Goal: Task Accomplishment & Management: Manage account settings

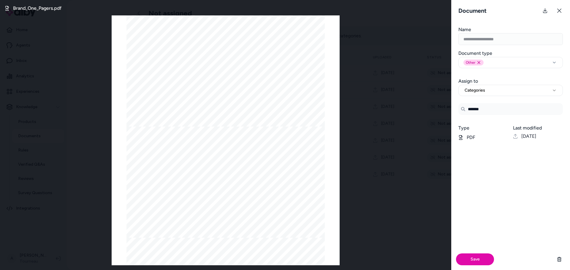
select select "**********"
click at [425, 48] on div "Brand_One_Pagers.pdf Page 1/10 Page 2/10 Page 3/10 Page 4/10 Page 5/10 Page 6/1…" at bounding box center [225, 135] width 451 height 270
click at [562, 11] on button at bounding box center [559, 11] width 12 height 12
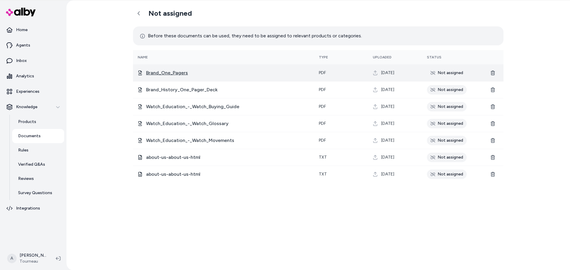
click at [174, 71] on span "Brand_One_Pagers" at bounding box center [227, 72] width 163 height 7
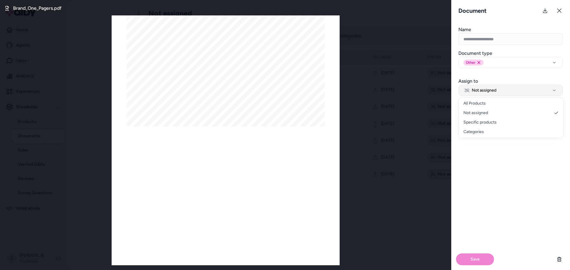
click at [494, 92] on span "Not assigned" at bounding box center [481, 91] width 32 height 6
click at [501, 144] on div "Save" at bounding box center [510, 198] width 119 height 143
click at [562, 12] on button at bounding box center [559, 11] width 12 height 12
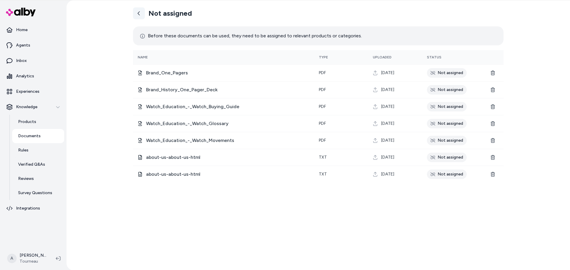
click at [141, 11] on link at bounding box center [139, 13] width 12 height 12
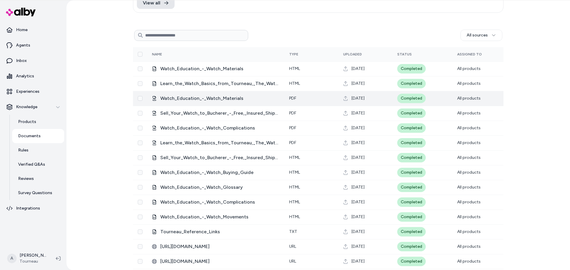
scroll to position [119, 0]
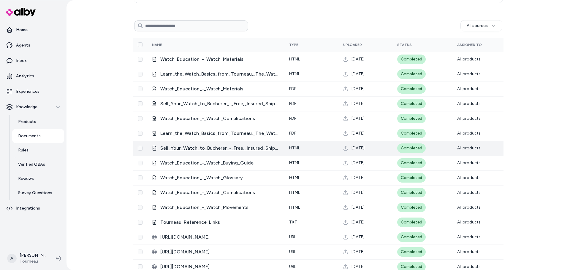
click at [245, 147] on span "Sell_Your_Watch_to_Bucherer_-_Free,_Insured_Shipping" at bounding box center [219, 148] width 119 height 7
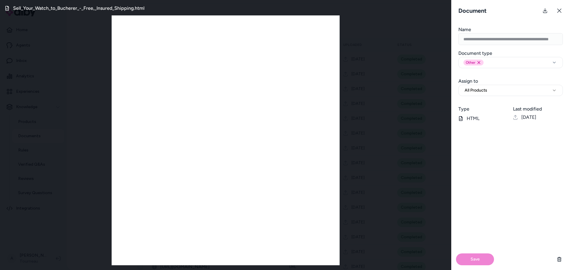
click at [29, 22] on div "Sell_Your_Watch_to_Bucherer_-_Free,_Insured_Shipping.html" at bounding box center [225, 135] width 451 height 270
click at [559, 10] on icon at bounding box center [559, 10] width 5 height 5
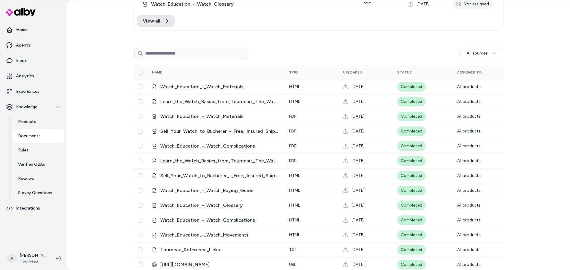
scroll to position [59, 0]
